Goal: Task Accomplishment & Management: Manage account settings

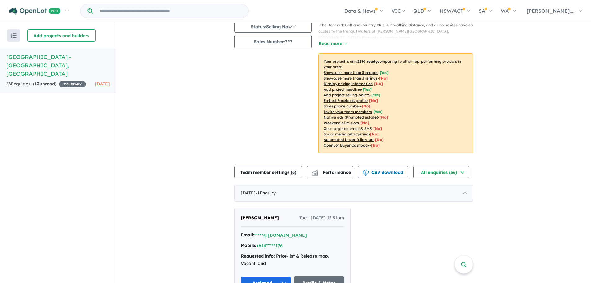
scroll to position [93, 0]
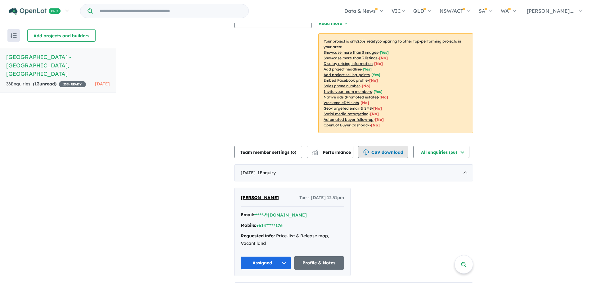
click at [390, 146] on button "CSV download" at bounding box center [383, 152] width 50 height 12
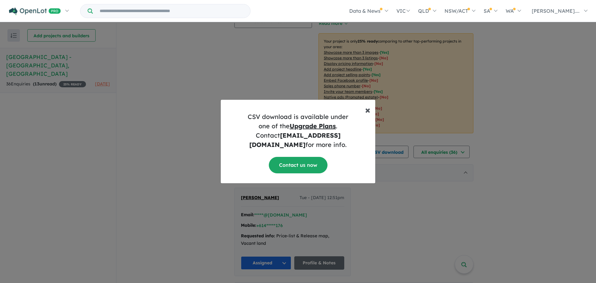
click at [368, 114] on span "×" at bounding box center [367, 109] width 5 height 12
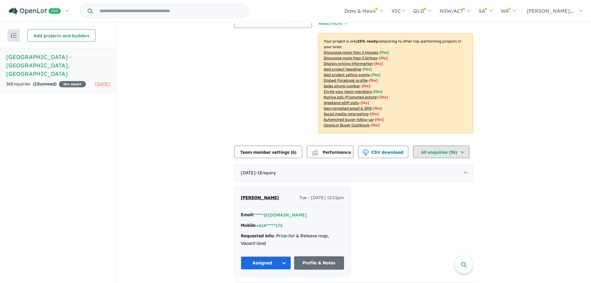
click at [442, 146] on button "All enquiries ( 36 )" at bounding box center [441, 152] width 56 height 12
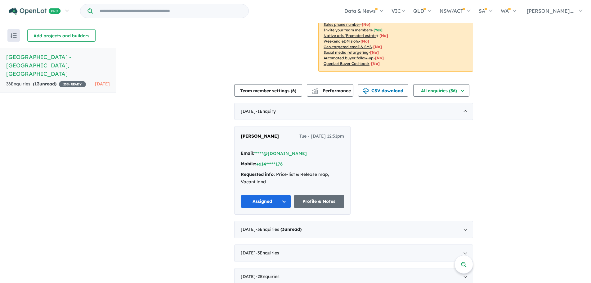
scroll to position [155, 0]
click at [337, 102] on div "July 2025 - 1 Enquir y ( 0 unread)" at bounding box center [353, 110] width 239 height 17
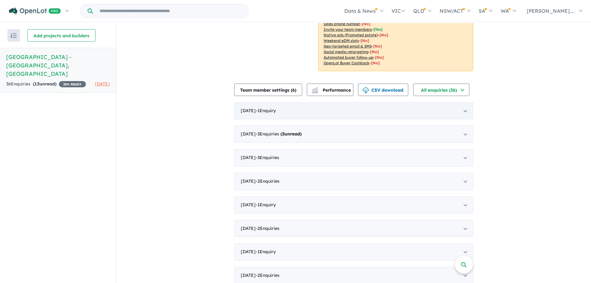
click at [374, 102] on div "July 2025 - 1 Enquir y ( 0 unread)" at bounding box center [353, 110] width 239 height 17
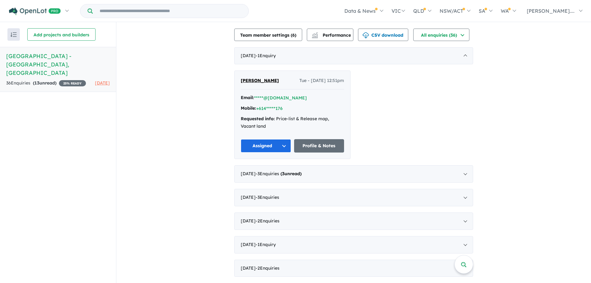
scroll to position [217, 0]
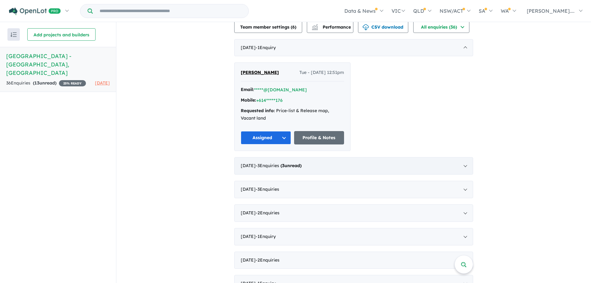
click at [296, 163] on strong "( 3 unread)" at bounding box center [291, 166] width 21 height 6
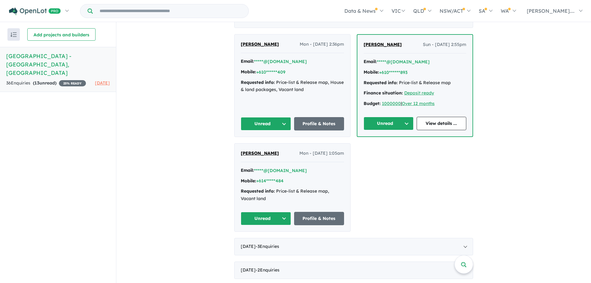
scroll to position [279, 0]
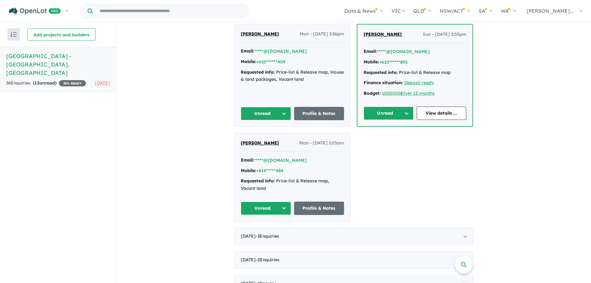
click at [250, 140] on span "[PERSON_NAME]" at bounding box center [260, 143] width 38 height 6
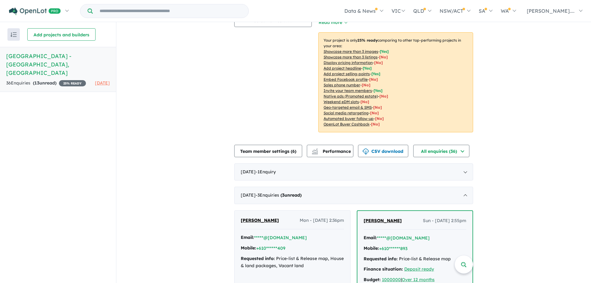
scroll to position [0, 0]
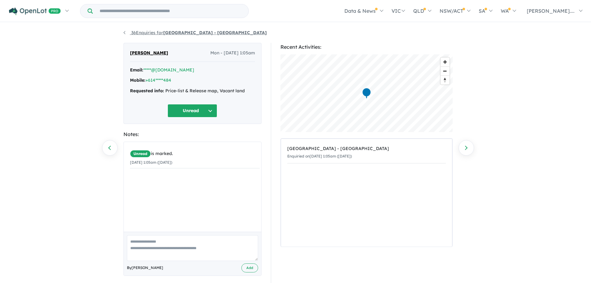
click at [124, 33] on link "36 Enquiries for [GEOGRAPHIC_DATA] - [GEOGRAPHIC_DATA]" at bounding box center [195, 33] width 143 height 6
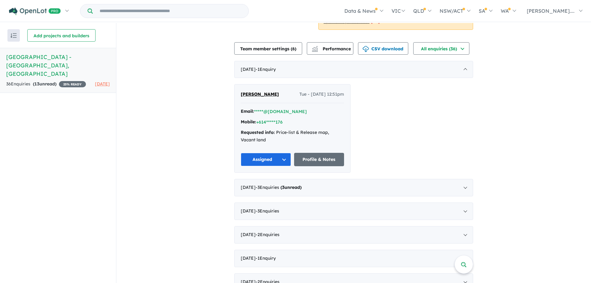
scroll to position [248, 0]
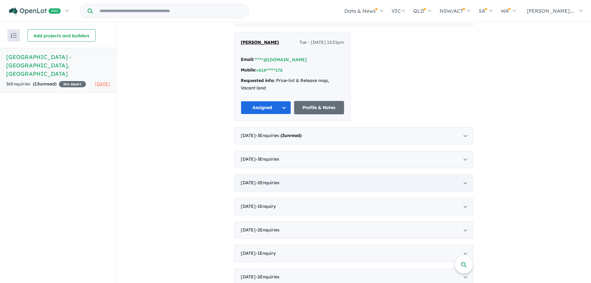
click at [280, 180] on span "- 2 Enquir ies ( 0 unread)" at bounding box center [268, 183] width 24 height 6
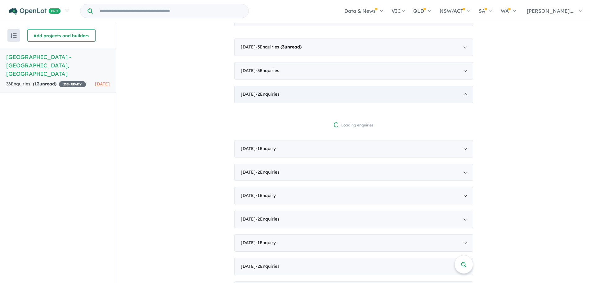
scroll to position [1, 0]
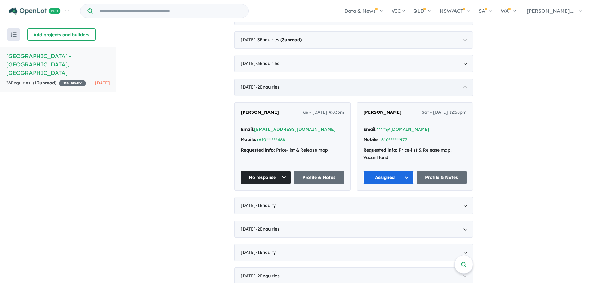
click at [273, 84] on span "- 2 Enquir ies ( 0 unread)" at bounding box center [268, 87] width 24 height 6
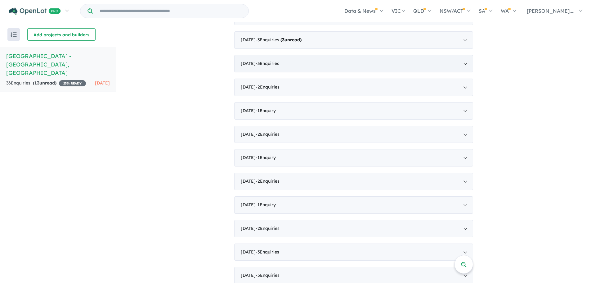
click at [277, 61] on span "- 3 Enquir ies ( 0 unread)" at bounding box center [268, 64] width 24 height 6
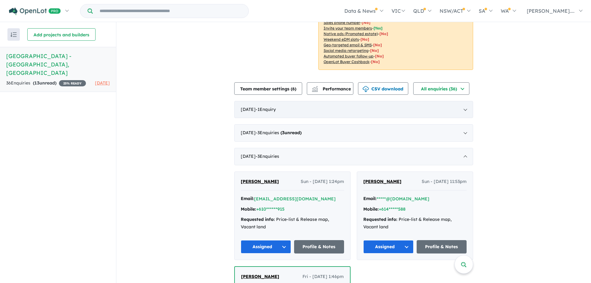
scroll to position [155, 0]
click at [256, 124] on div "May 2025 - 3 Enquir ies ( 3 unread)" at bounding box center [353, 132] width 239 height 17
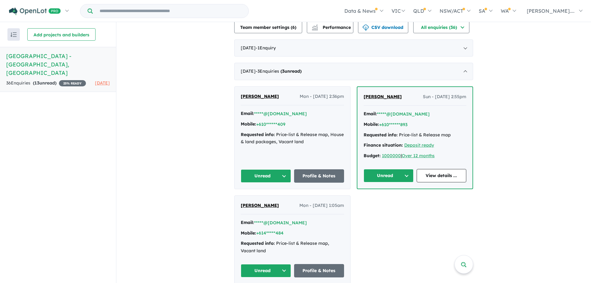
scroll to position [217, 0]
click at [282, 204] on div "J White Mon - 05/05/2025, 1:05am" at bounding box center [292, 207] width 103 height 12
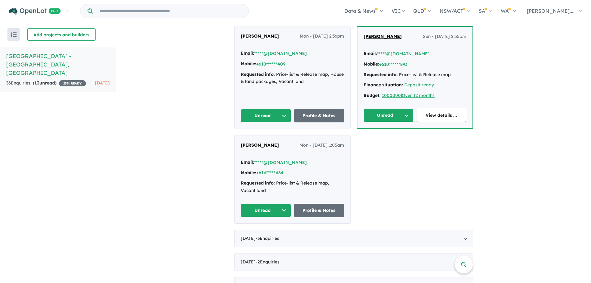
scroll to position [279, 0]
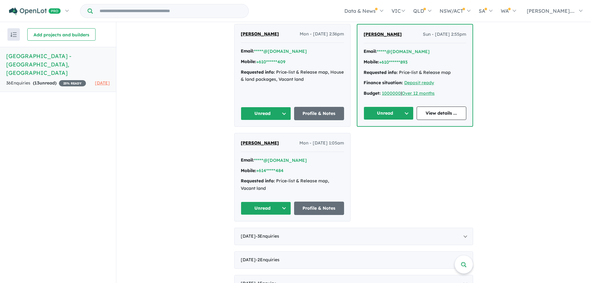
click at [252, 140] on span "[PERSON_NAME]" at bounding box center [260, 143] width 38 height 6
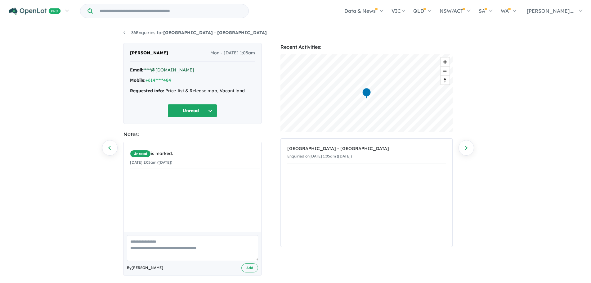
click at [169, 69] on link "*****@[DOMAIN_NAME]" at bounding box center [168, 70] width 51 height 6
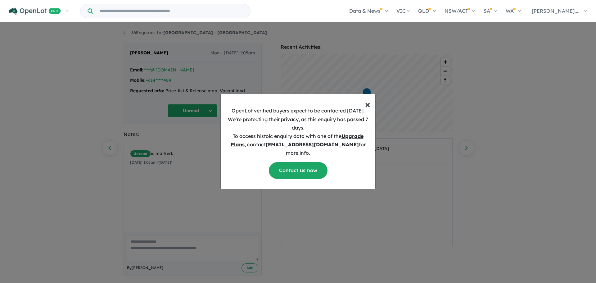
click at [365, 110] on span "×" at bounding box center [367, 104] width 5 height 12
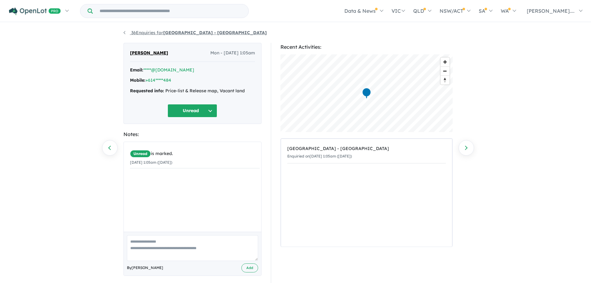
click at [125, 34] on link "36 Enquiries for [GEOGRAPHIC_DATA] - [GEOGRAPHIC_DATA]" at bounding box center [195, 33] width 143 height 6
